Goal: Navigation & Orientation: Find specific page/section

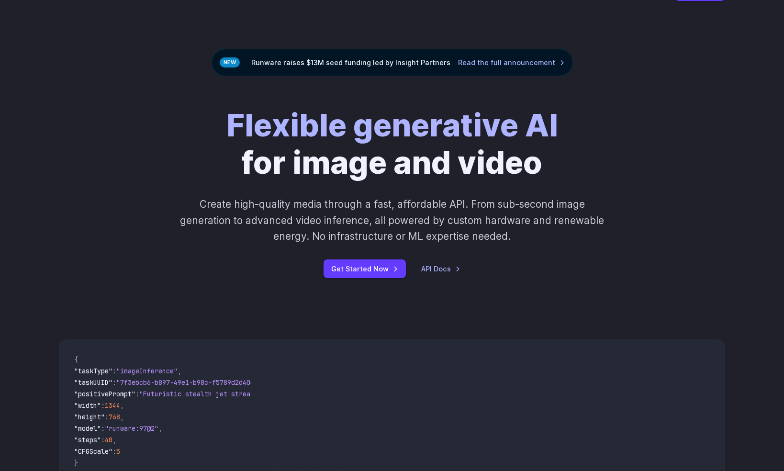
scroll to position [11, 0]
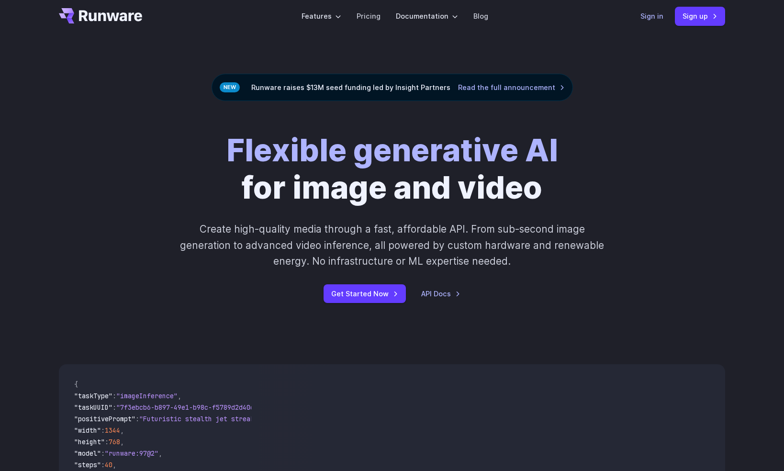
click at [655, 17] on link "Sign in" at bounding box center [652, 16] width 23 height 11
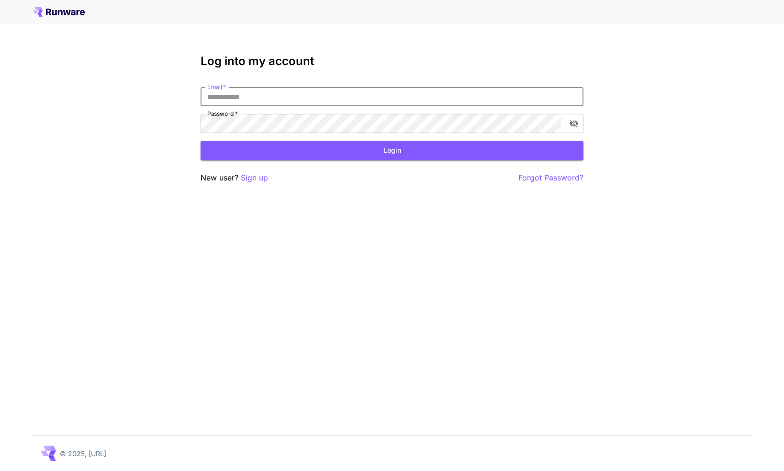
click at [257, 88] on input "Email   *" at bounding box center [392, 96] width 383 height 19
type input "**********"
click at [408, 157] on button "Login" at bounding box center [392, 151] width 383 height 20
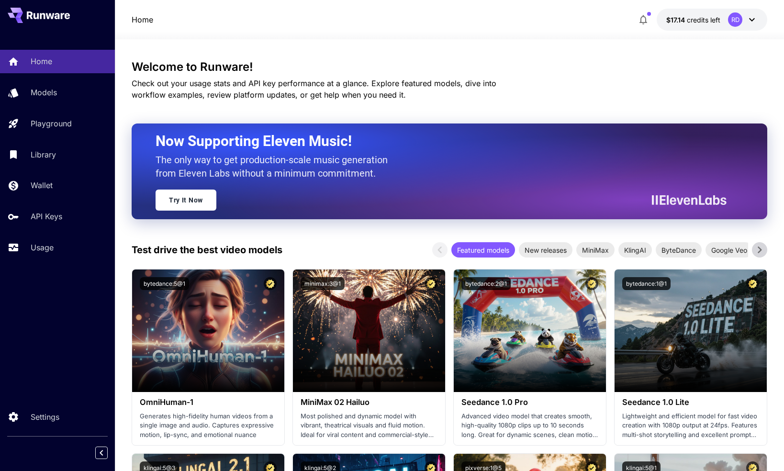
click at [735, 19] on div "RD" at bounding box center [735, 19] width 14 height 14
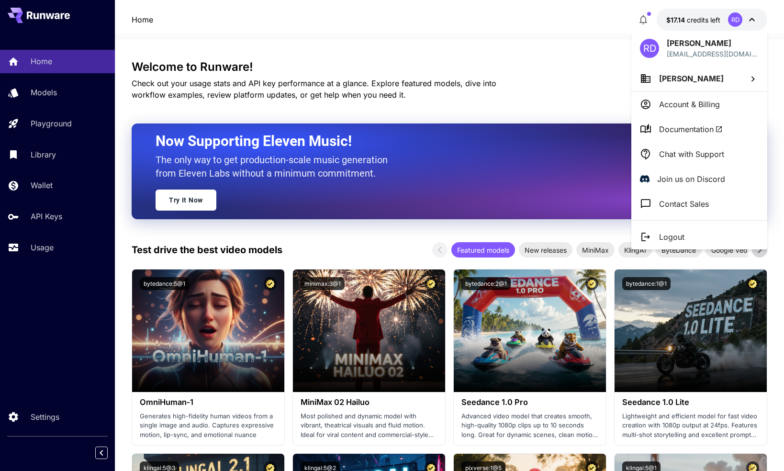
click at [699, 100] on p "Account & Billing" at bounding box center [689, 104] width 61 height 11
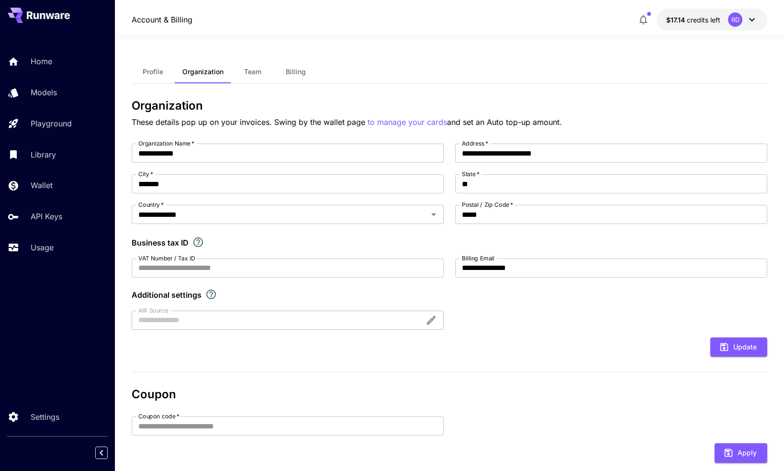
click at [294, 68] on span "Billing" at bounding box center [296, 72] width 20 height 9
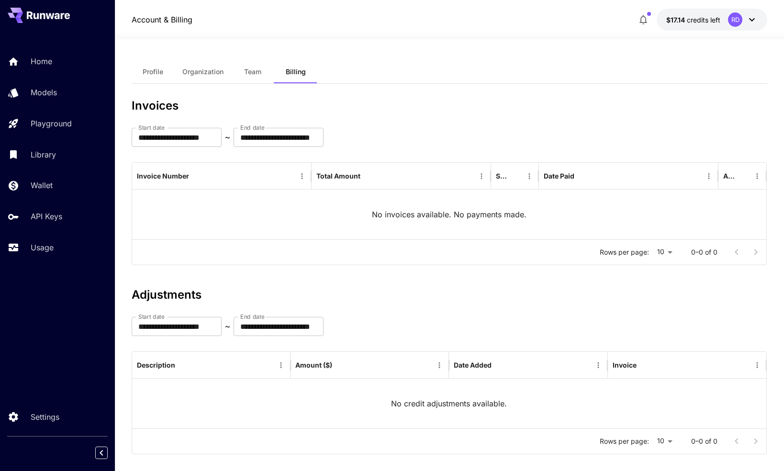
click at [257, 71] on span "Team" at bounding box center [252, 72] width 17 height 9
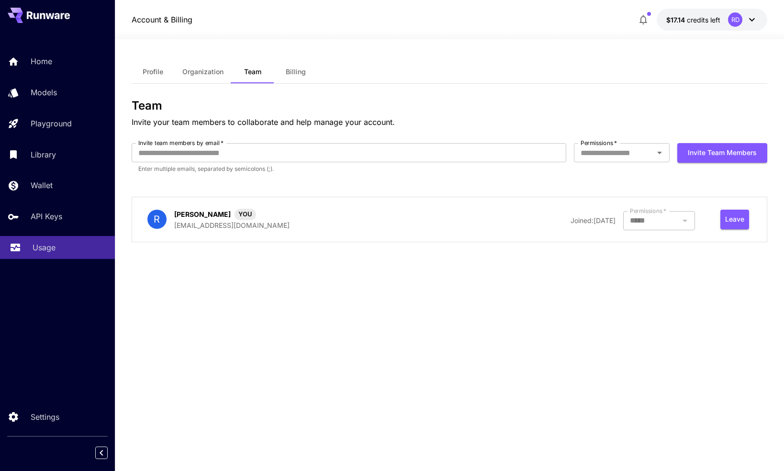
click at [41, 249] on p "Usage" at bounding box center [44, 247] width 23 height 11
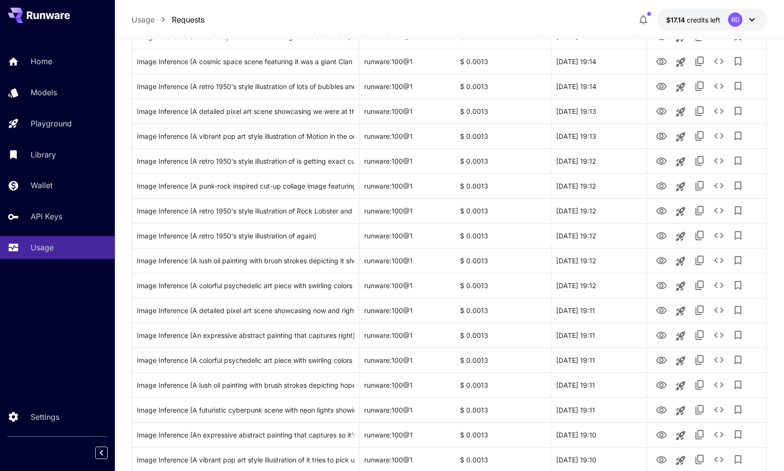
scroll to position [815, 0]
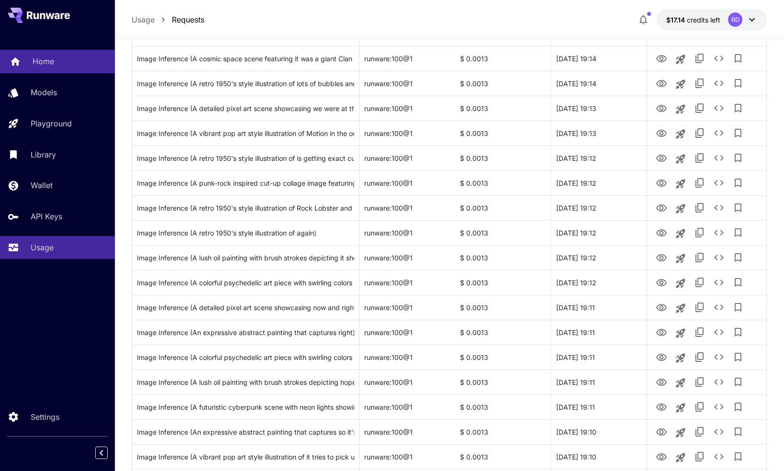
click at [44, 56] on p "Home" at bounding box center [44, 61] width 22 height 11
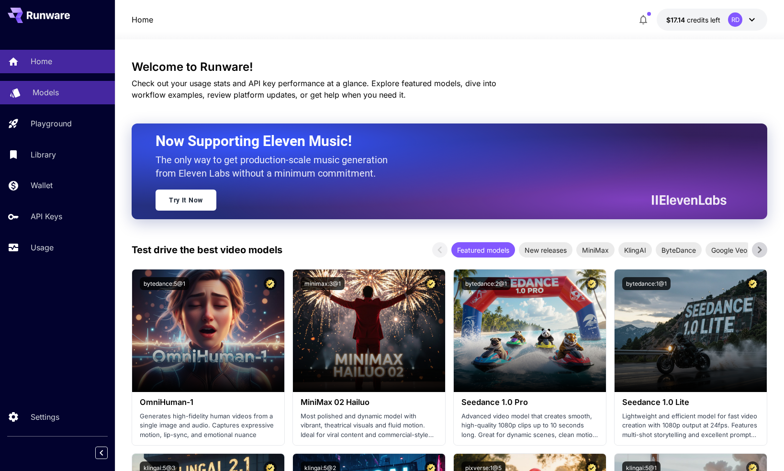
click at [47, 90] on p "Models" at bounding box center [46, 92] width 26 height 11
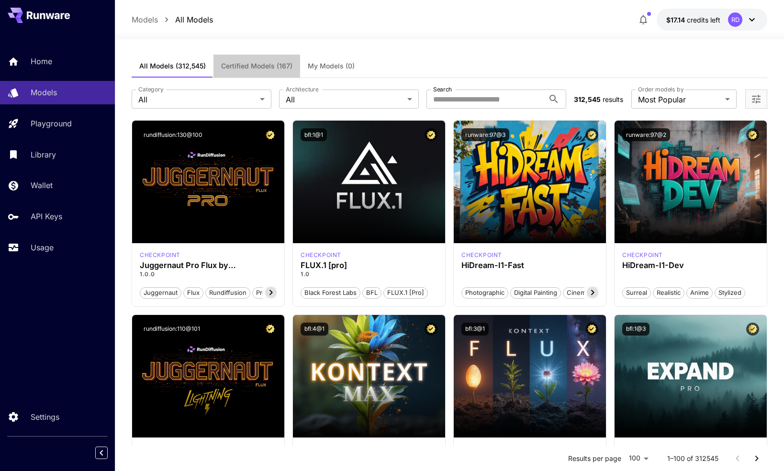
click at [254, 68] on span "Certified Models (167)" at bounding box center [256, 66] width 71 height 9
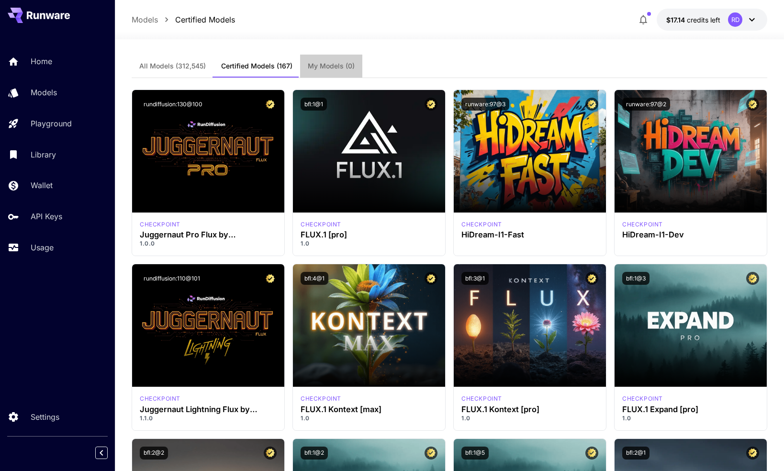
click at [339, 68] on span "My Models (0)" at bounding box center [331, 66] width 47 height 9
